Goal: Information Seeking & Learning: Check status

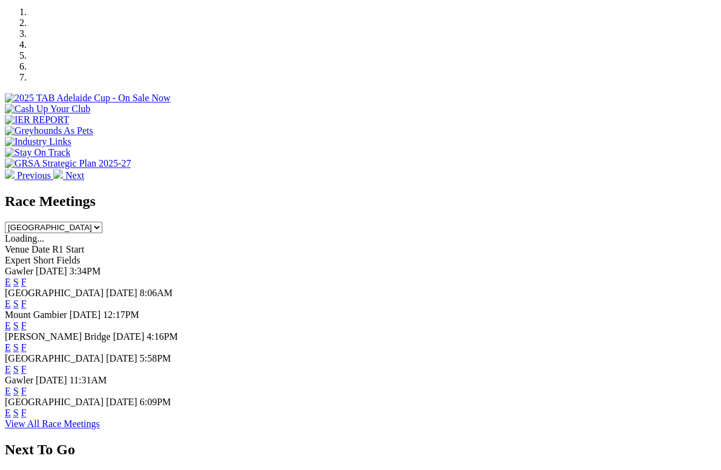
scroll to position [376, 0]
click at [27, 407] on link "F" at bounding box center [23, 412] width 5 height 10
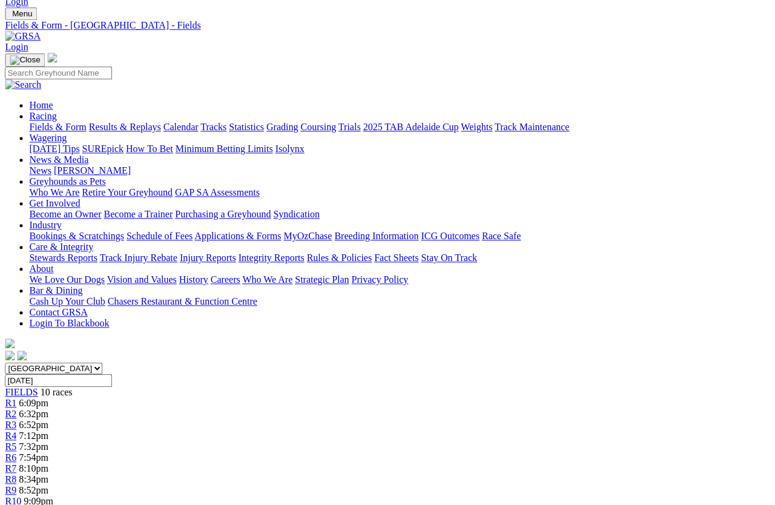
scroll to position [0, 5]
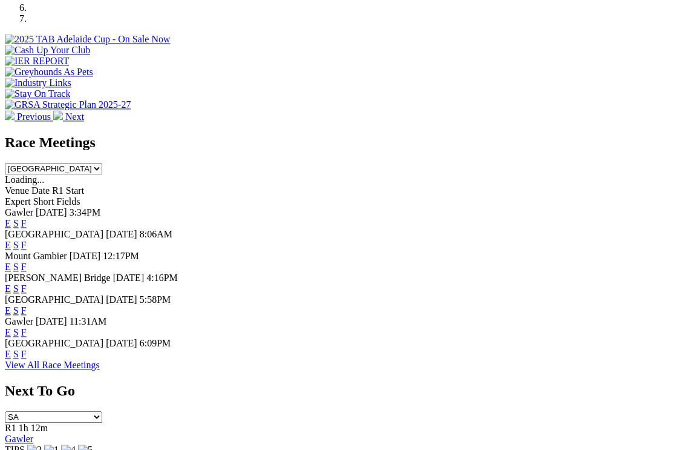
scroll to position [434, 0]
click at [27, 327] on link "F" at bounding box center [23, 332] width 5 height 10
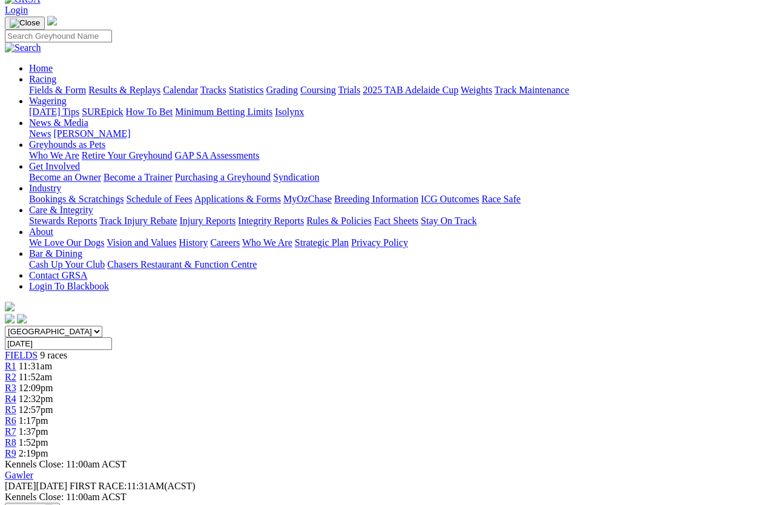
scroll to position [70, 0]
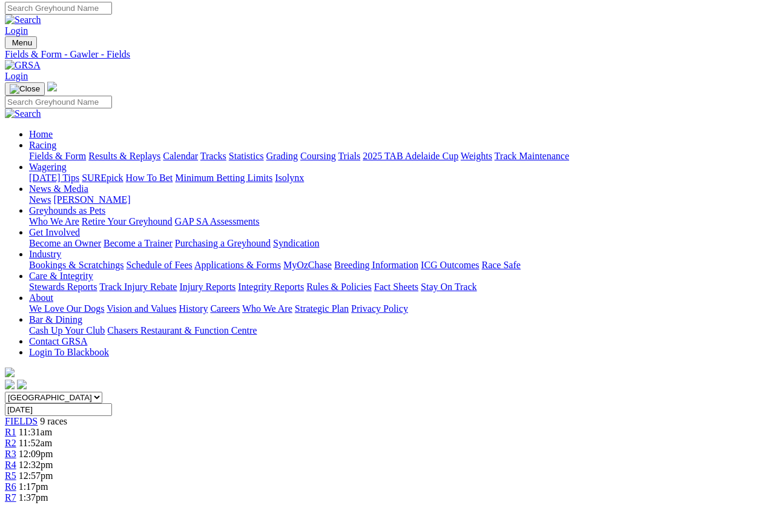
scroll to position [0, 0]
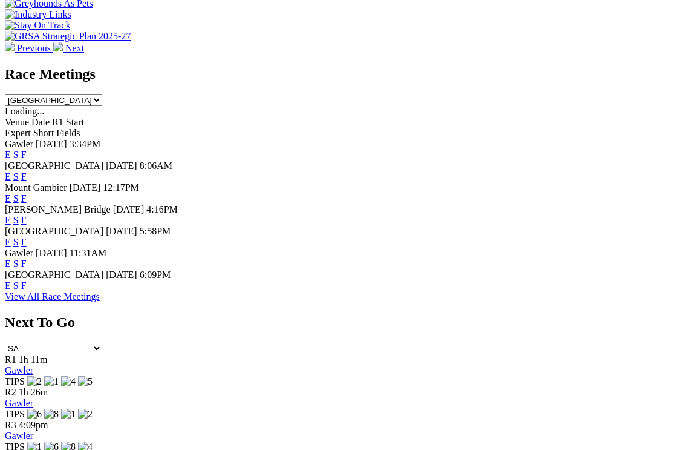
scroll to position [480, 0]
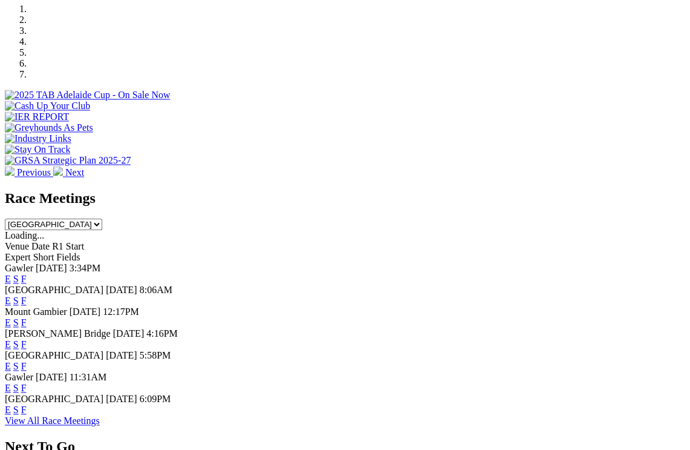
click at [505, 350] on div "Angle Park 18 Aug 25 5:58PM E S F" at bounding box center [345, 361] width 681 height 22
click at [27, 361] on link "F" at bounding box center [23, 366] width 5 height 10
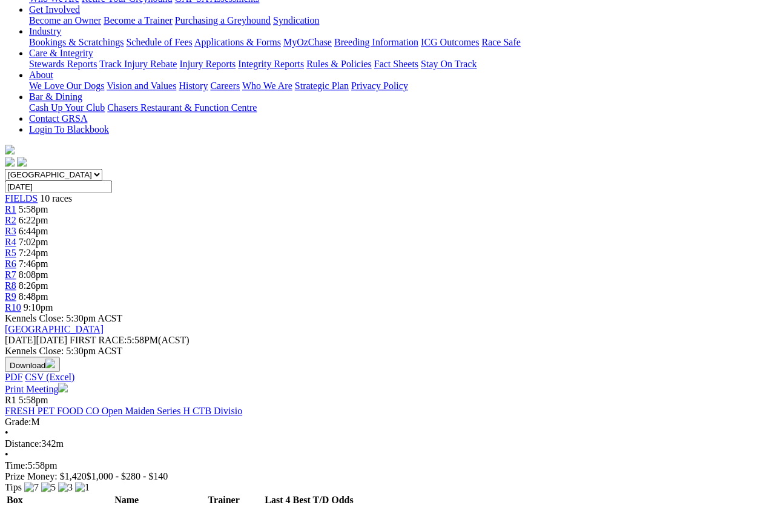
scroll to position [223, 0]
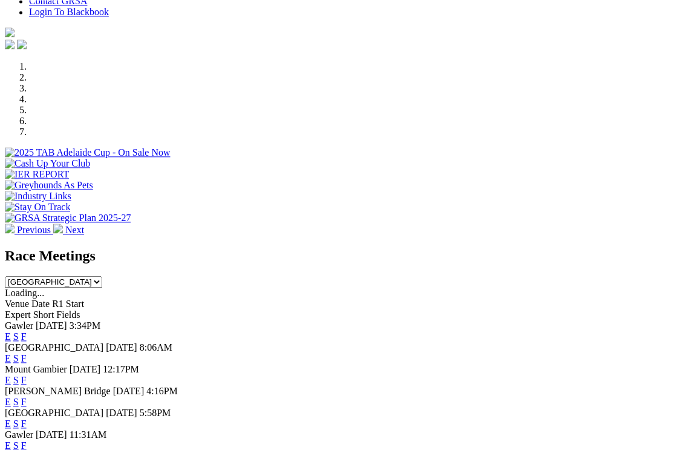
scroll to position [321, 0]
click at [27, 396] on link "F" at bounding box center [23, 401] width 5 height 10
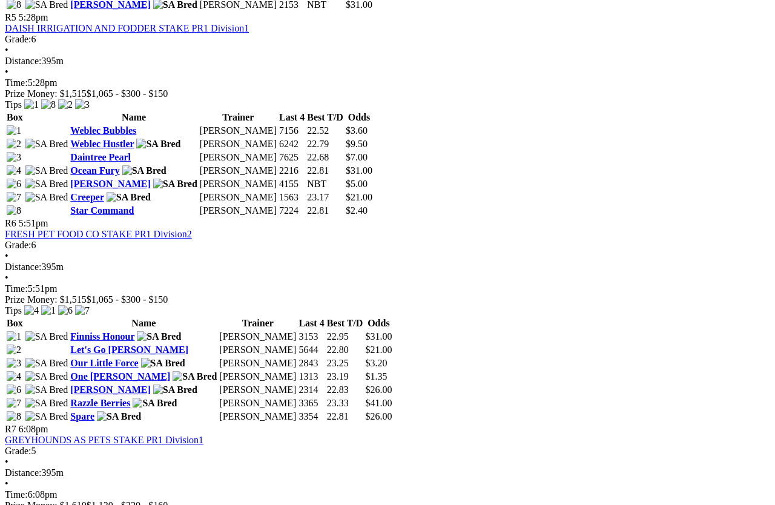
scroll to position [1509, 0]
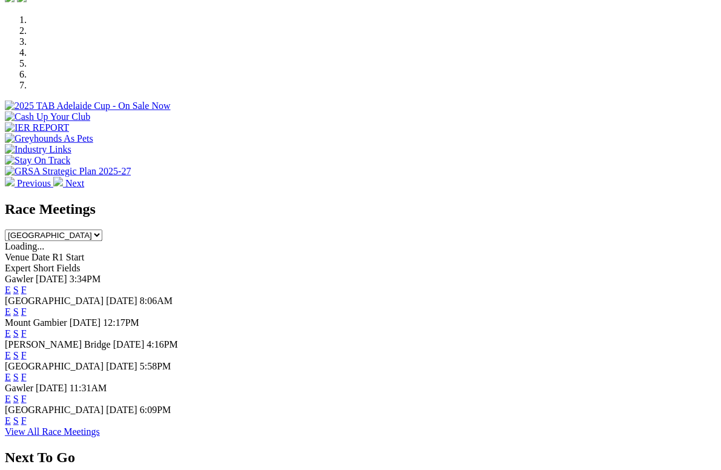
scroll to position [369, 0]
click at [27, 284] on link "F" at bounding box center [23, 289] width 5 height 10
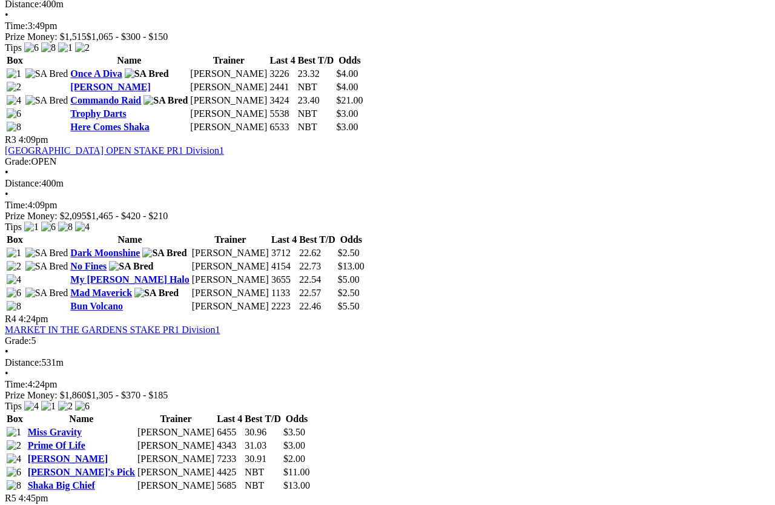
scroll to position [846, 0]
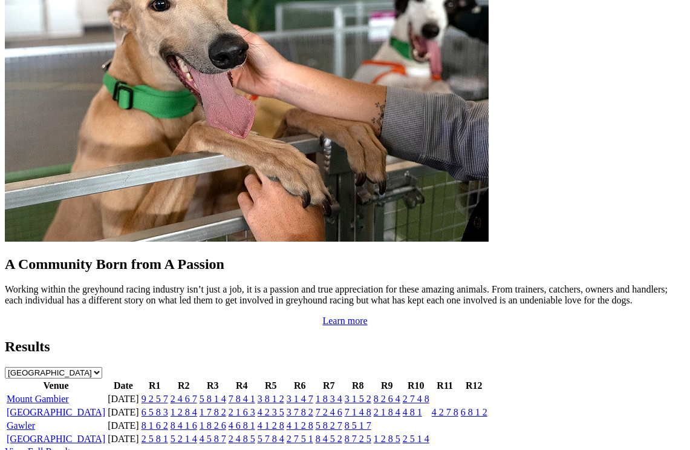
scroll to position [1070, 0]
click at [313, 407] on link "3 7 8 2" at bounding box center [300, 412] width 27 height 10
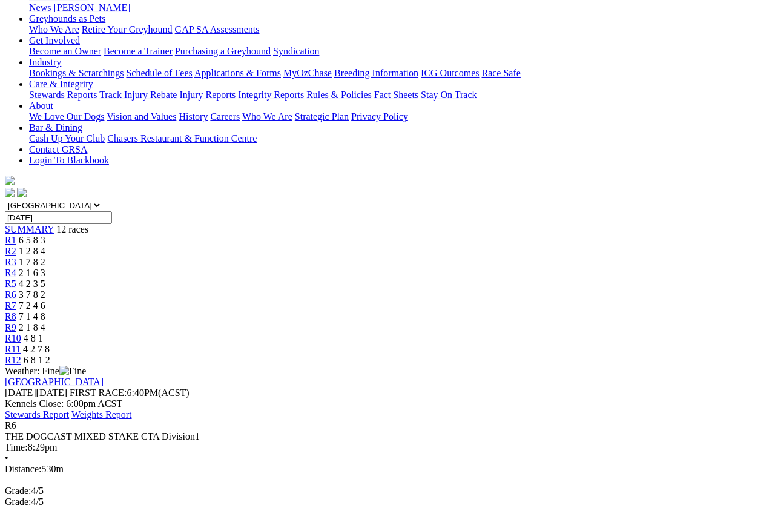
scroll to position [180, 0]
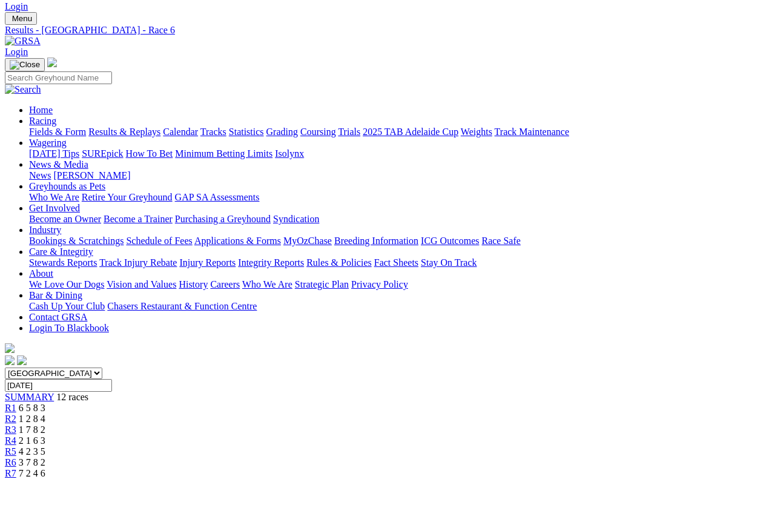
scroll to position [27, 0]
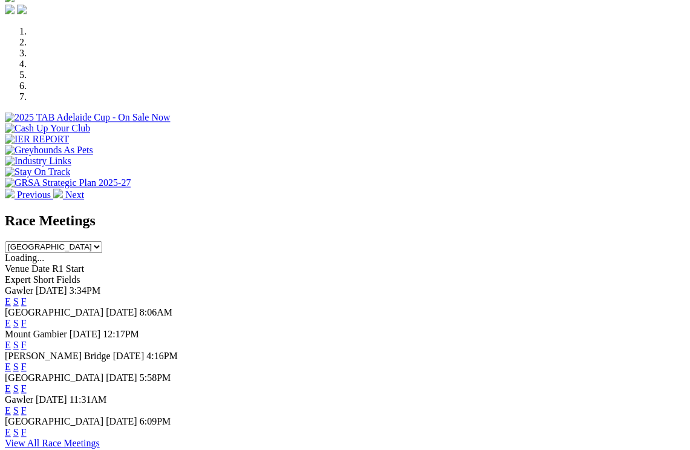
scroll to position [356, 0]
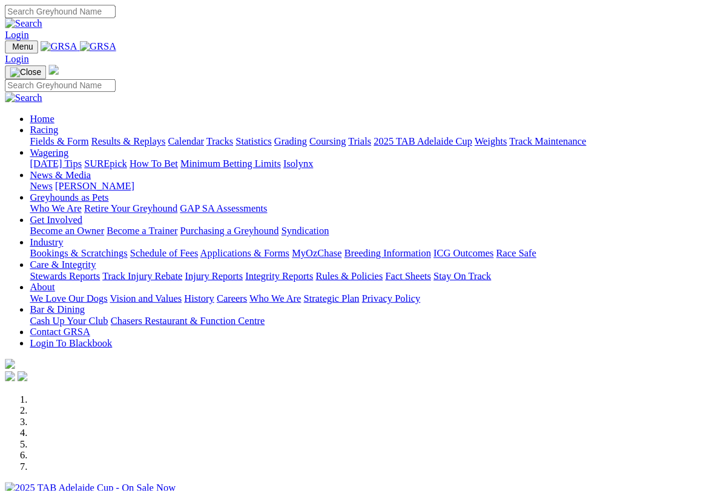
scroll to position [1, 0]
